Goal: Task Accomplishment & Management: Manage account settings

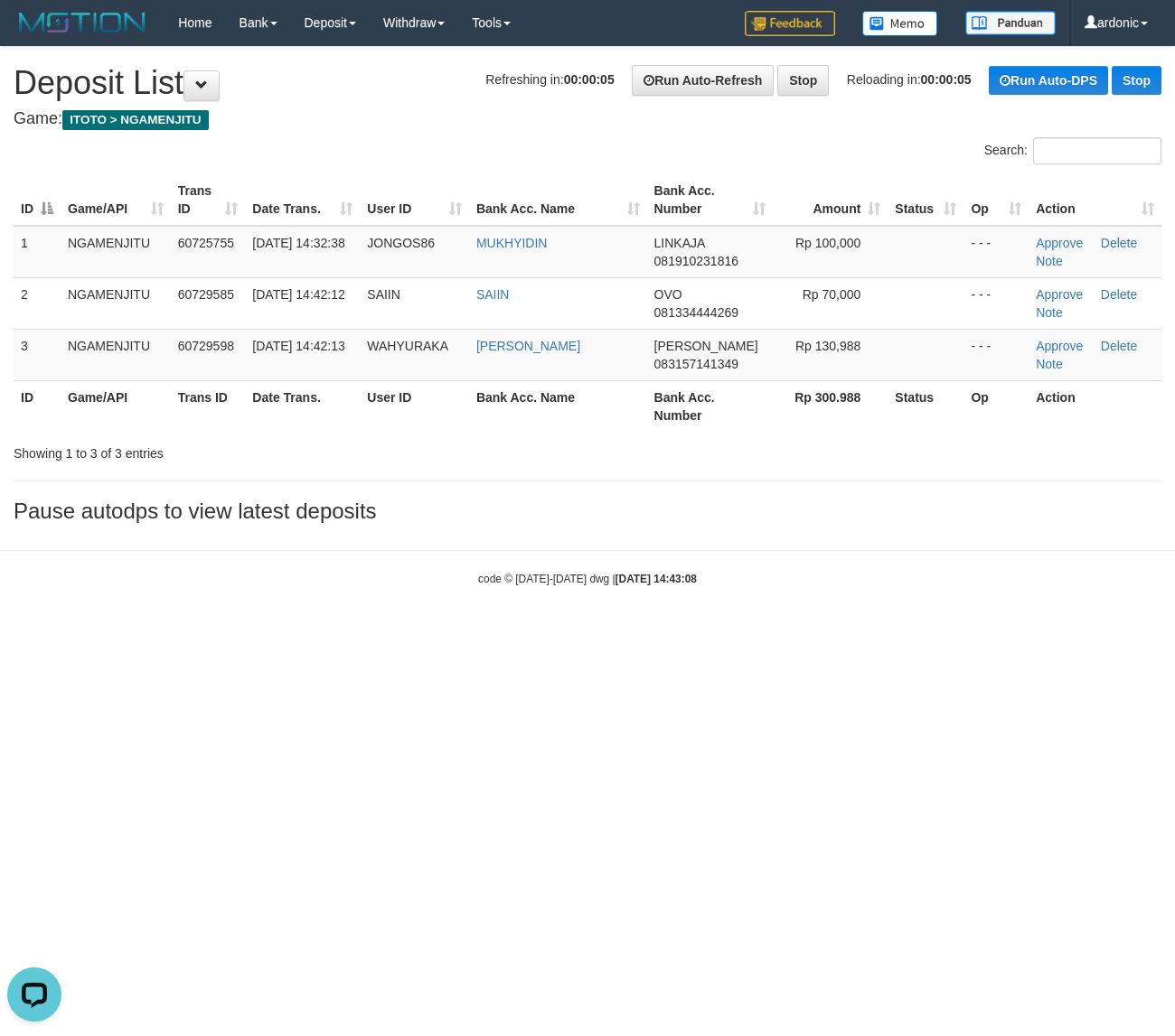
drag, startPoint x: 632, startPoint y: 609, endPoint x: 801, endPoint y: 453, distance: 230.0
click at [640, 602] on body "Toggle navigation Home Bank Account List Load By Website Group [ITOTO] NGAMENJI…" at bounding box center [587, 316] width 1175 height 632
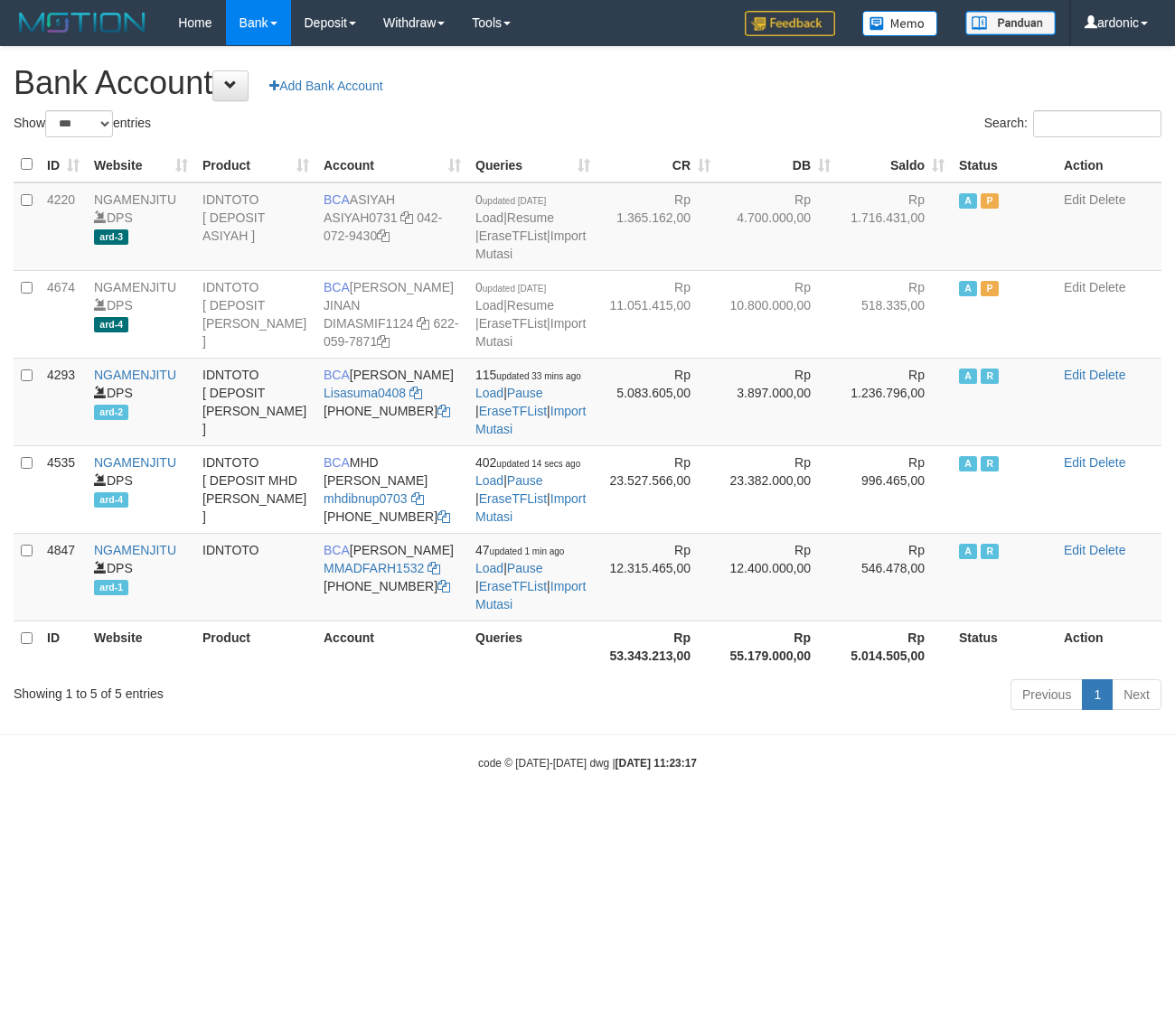
select select "***"
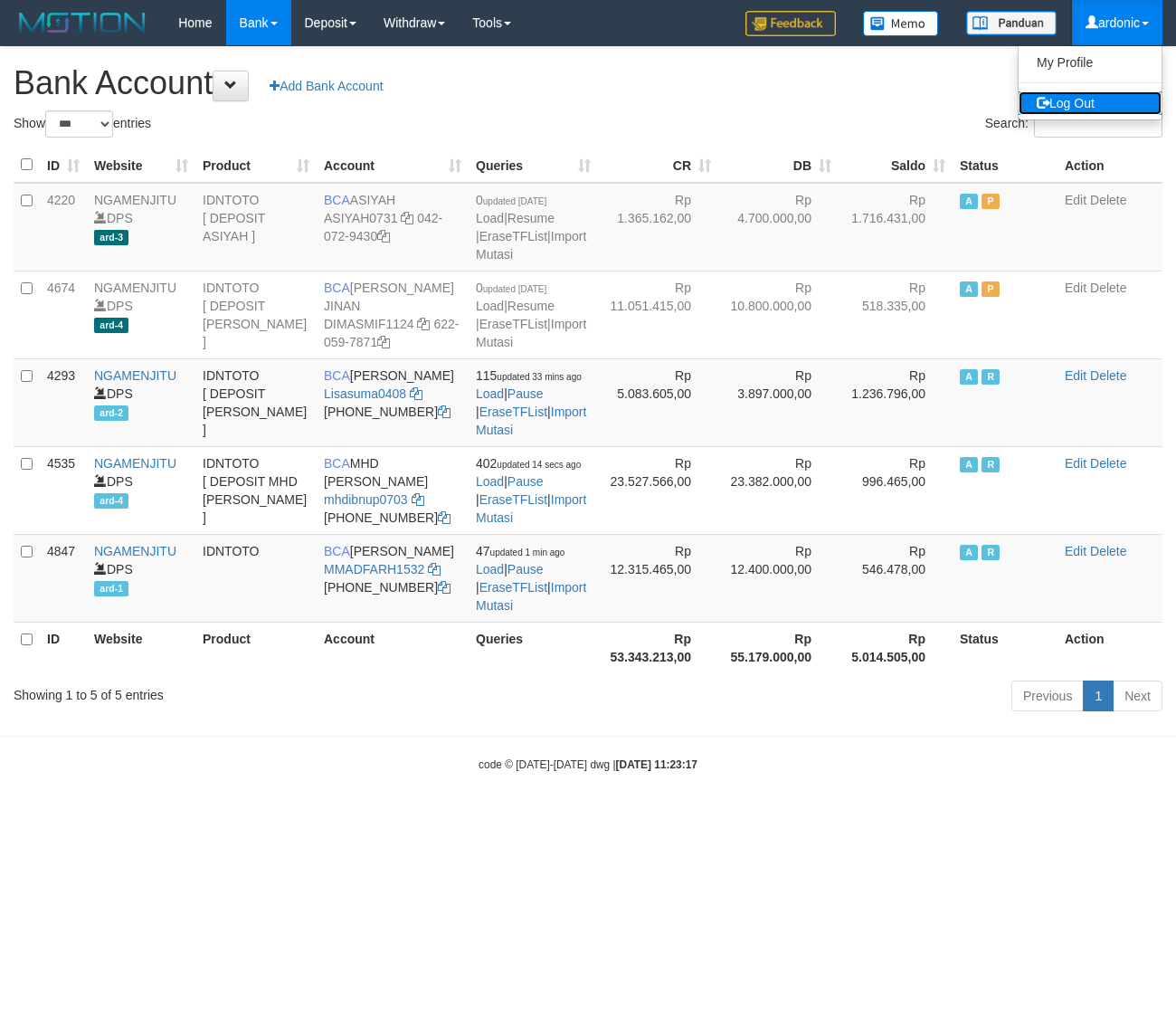
click at [1077, 98] on link "Log Out" at bounding box center [1090, 103] width 143 height 24
